Goal: Task Accomplishment & Management: Manage account settings

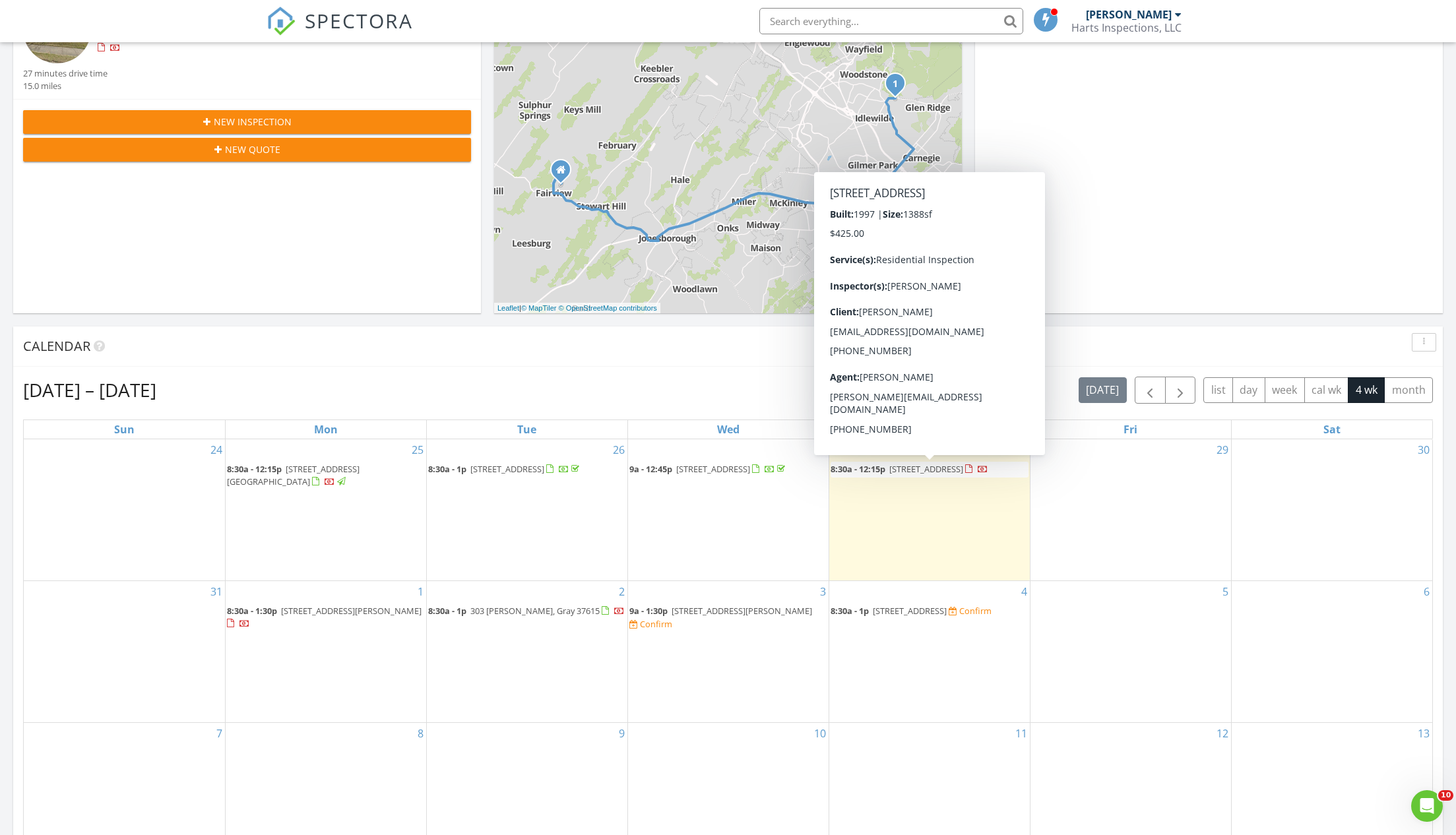
click at [885, 465] on span "8:30a - 12:15p" at bounding box center [858, 469] width 55 height 12
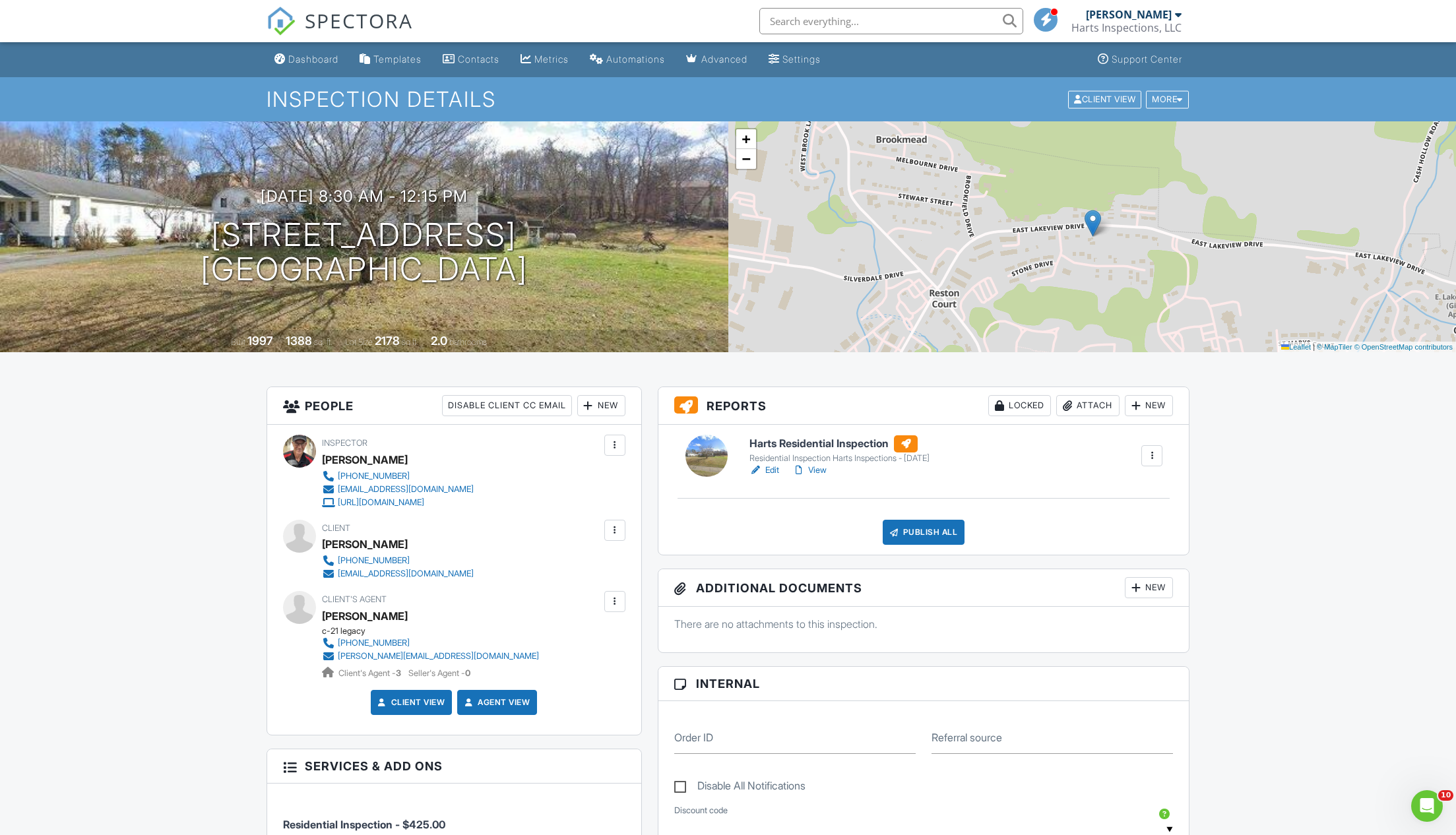
click at [774, 467] on link "Edit" at bounding box center [764, 470] width 30 height 14
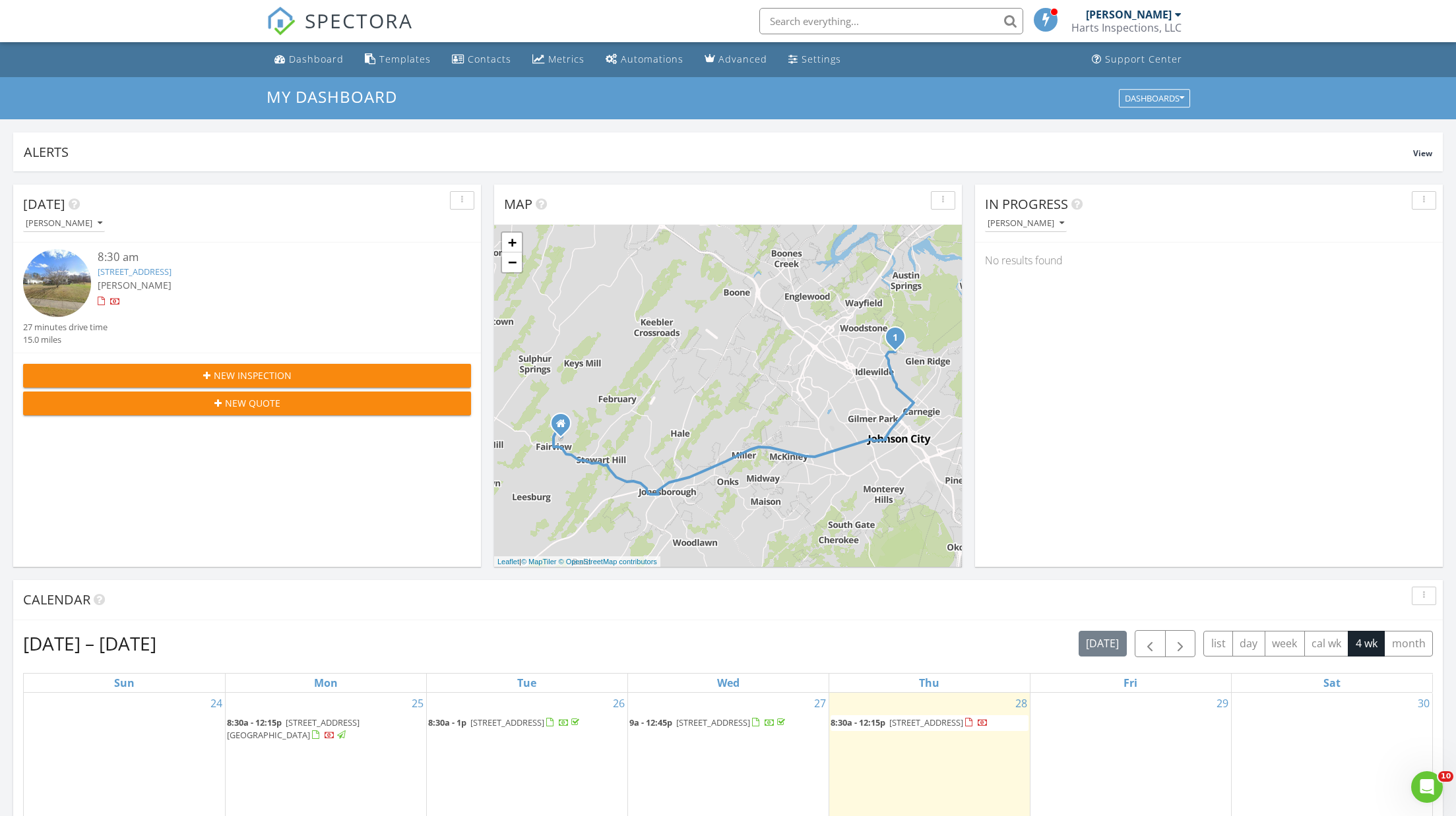
scroll to position [273, 0]
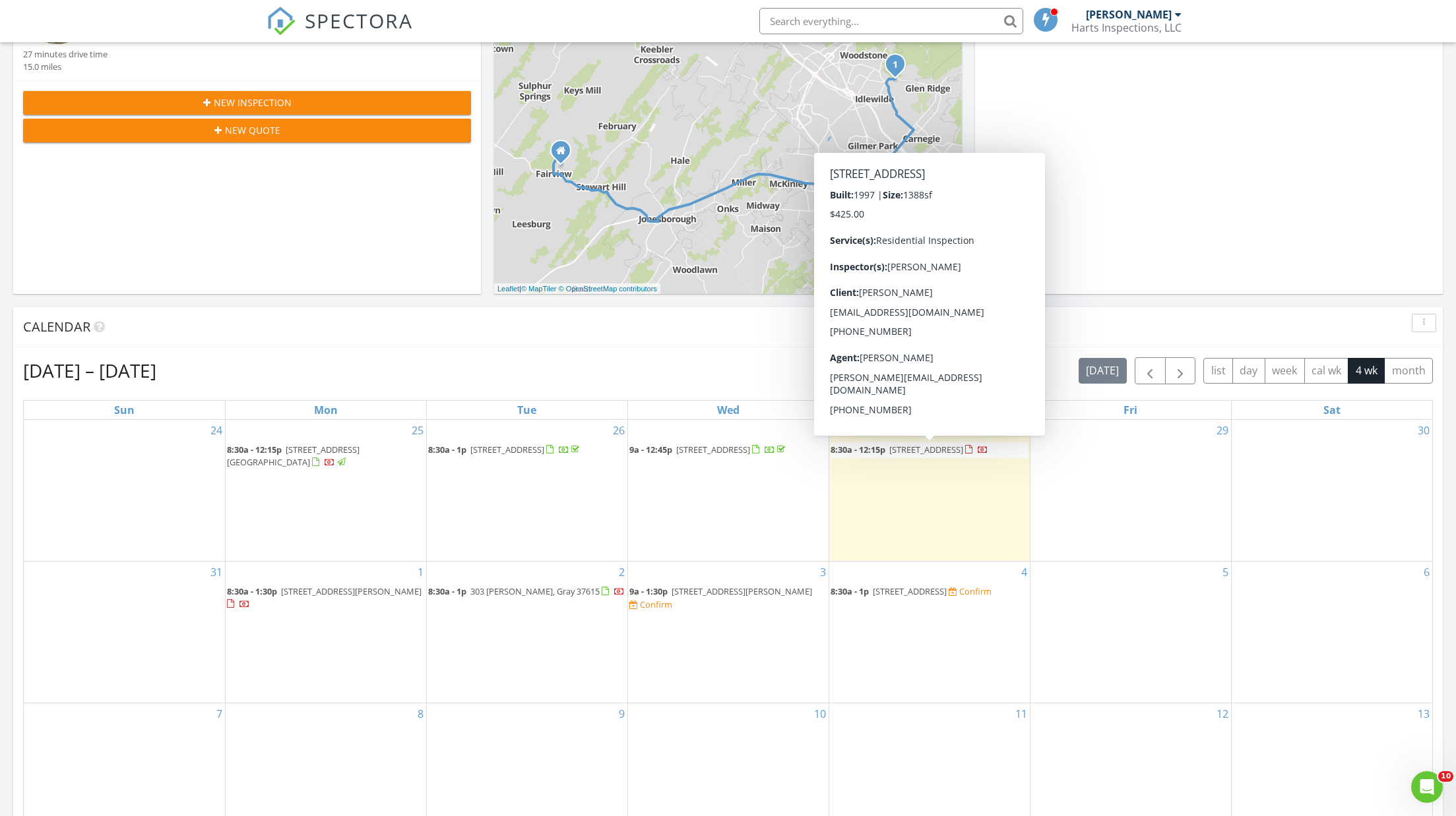
click at [941, 449] on span "2425 E Lakeview Dr, Johnson City 37601" at bounding box center [925, 450] width 74 height 12
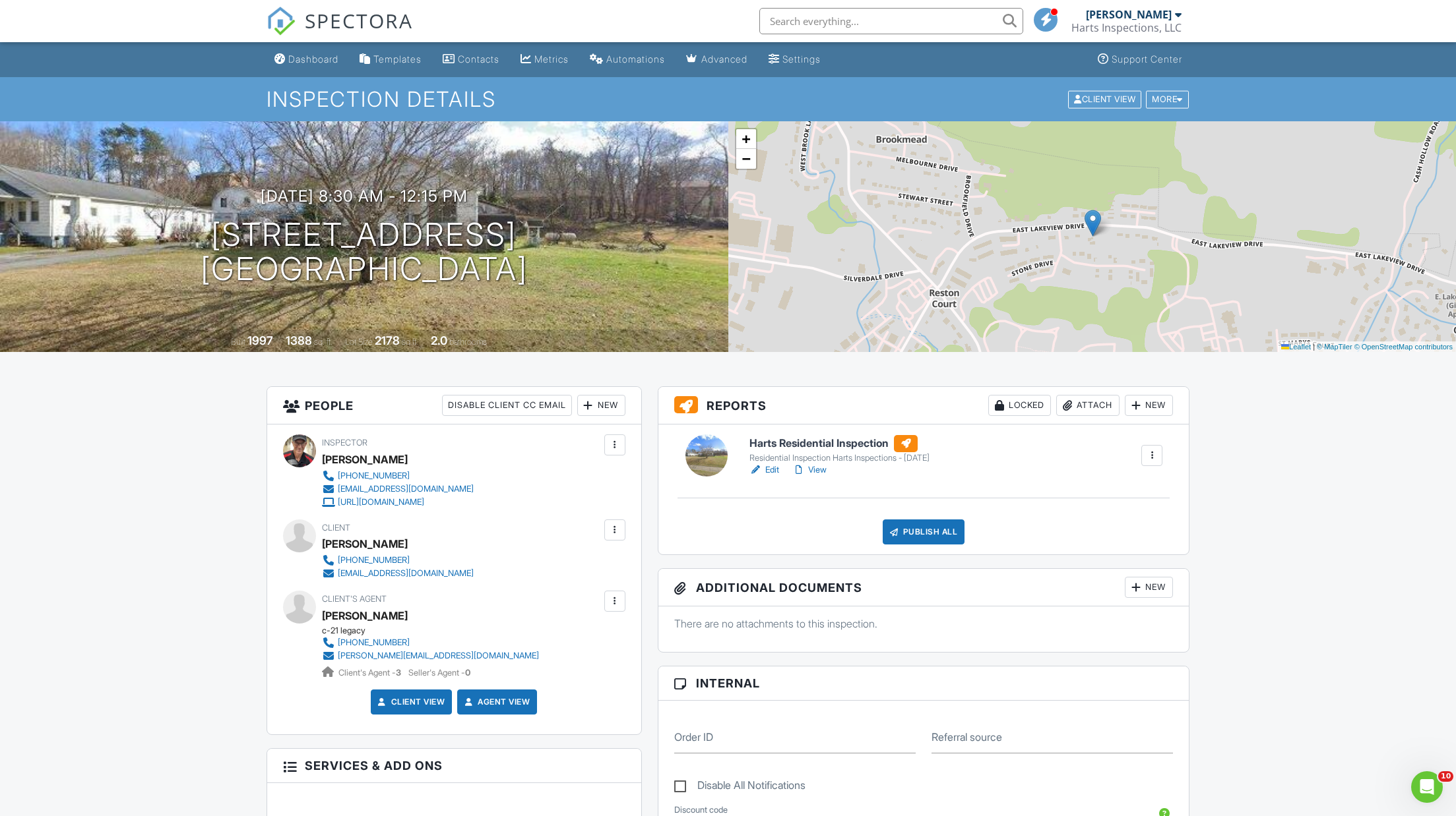
click at [772, 469] on link "Edit" at bounding box center [764, 470] width 30 height 14
